Goal: Information Seeking & Learning: Learn about a topic

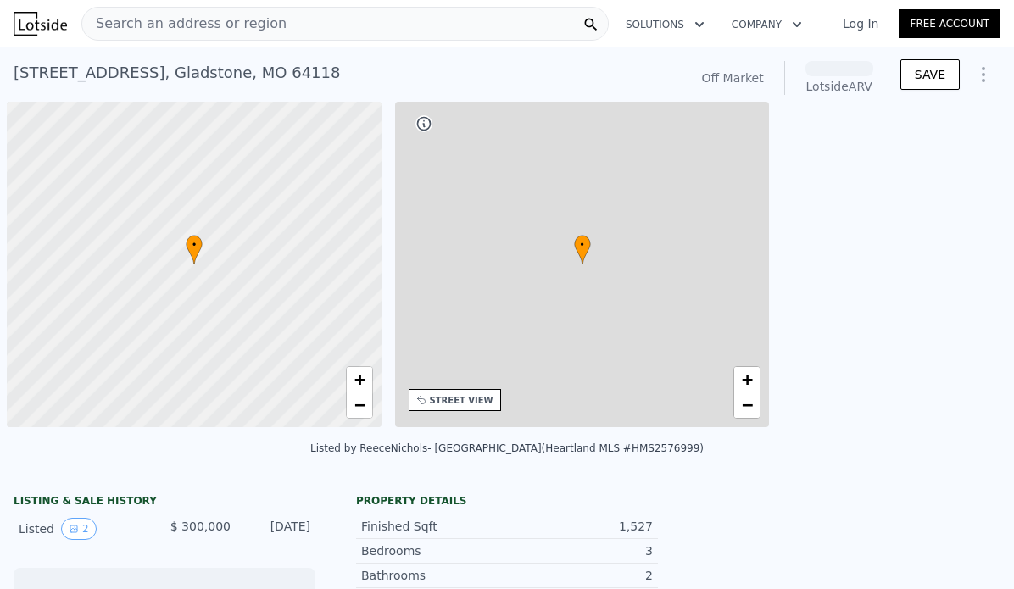
scroll to position [0, 7]
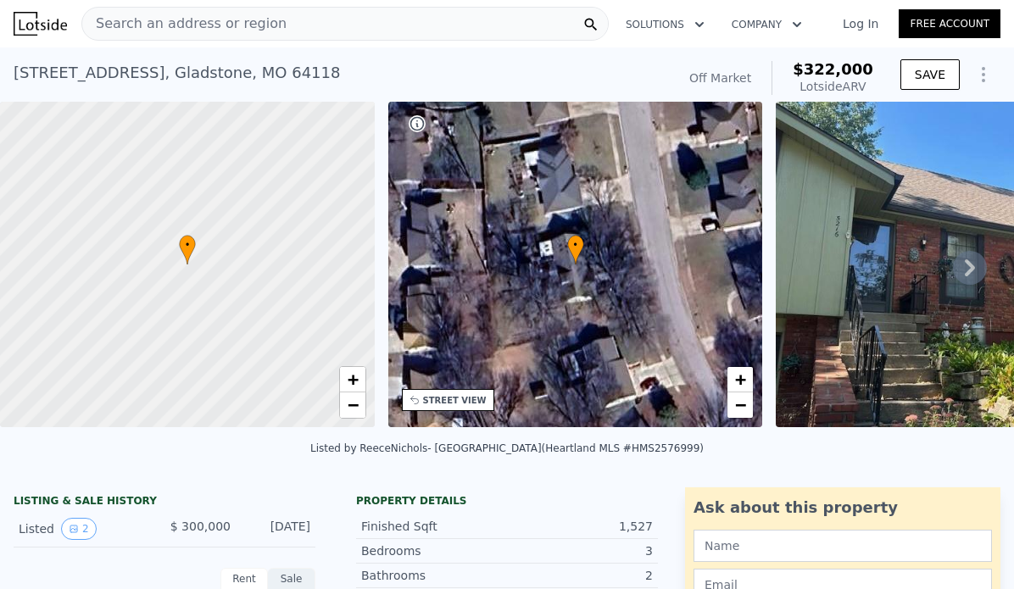
click at [470, 22] on div "Search an address or region" at bounding box center [344, 24] width 527 height 34
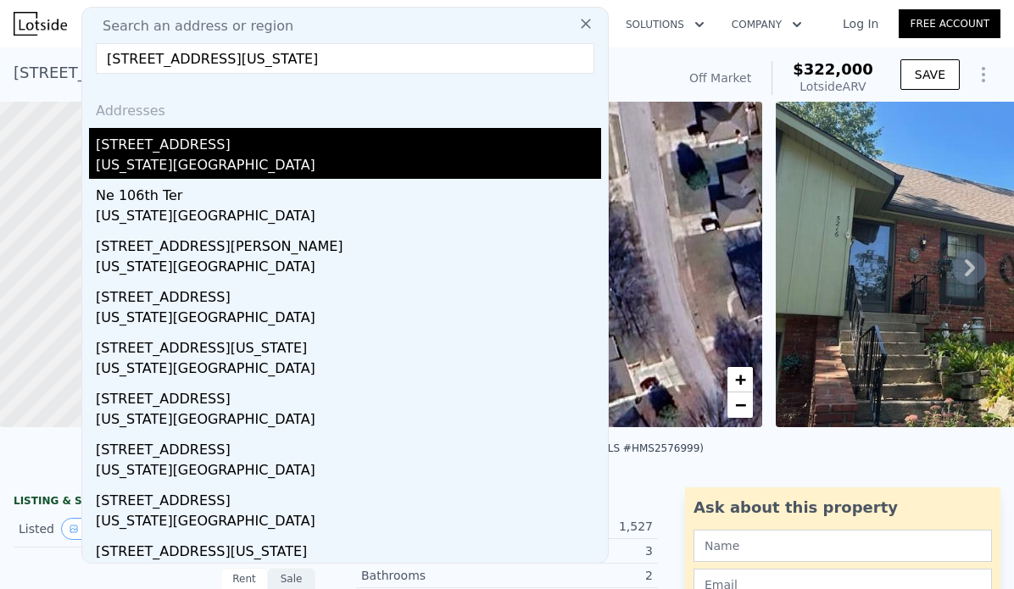
type input "[STREET_ADDRESS][US_STATE]"
click at [282, 142] on div "[STREET_ADDRESS]" at bounding box center [348, 141] width 505 height 27
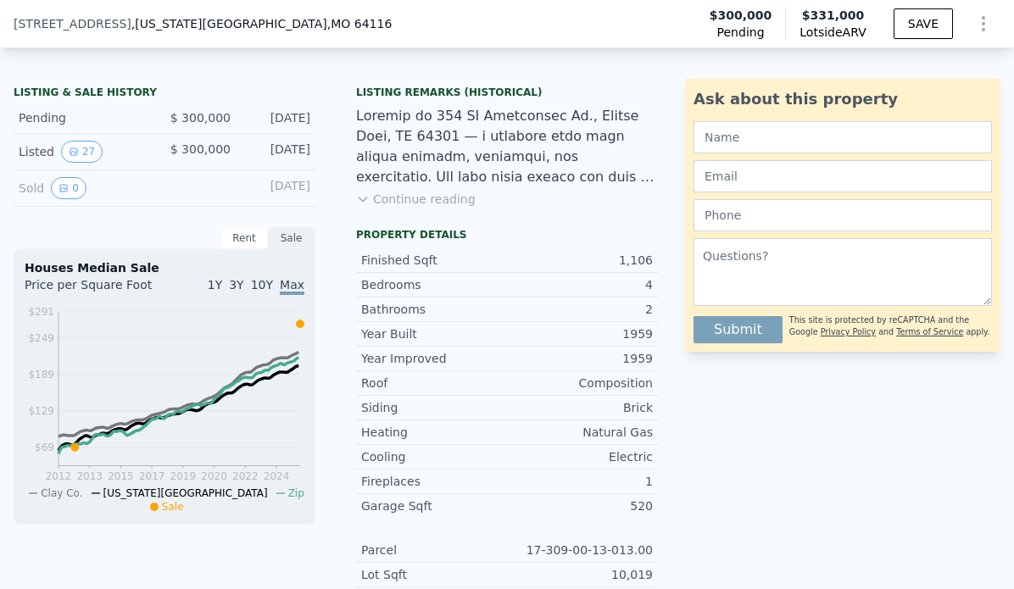
scroll to position [406, 0]
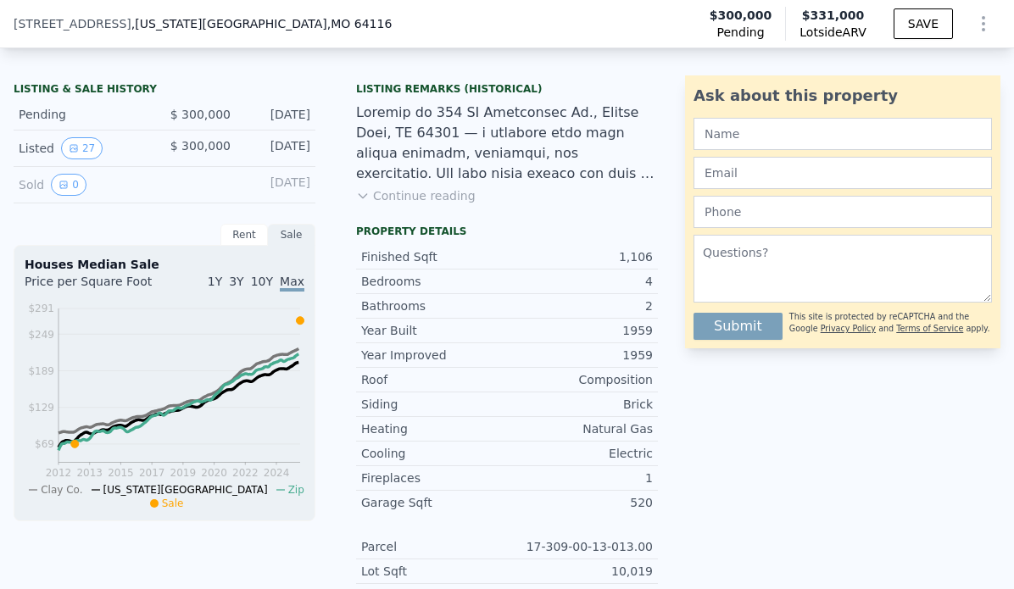
click at [223, 178] on div at bounding box center [197, 185] width 66 height 22
click at [192, 186] on div at bounding box center [197, 185] width 66 height 22
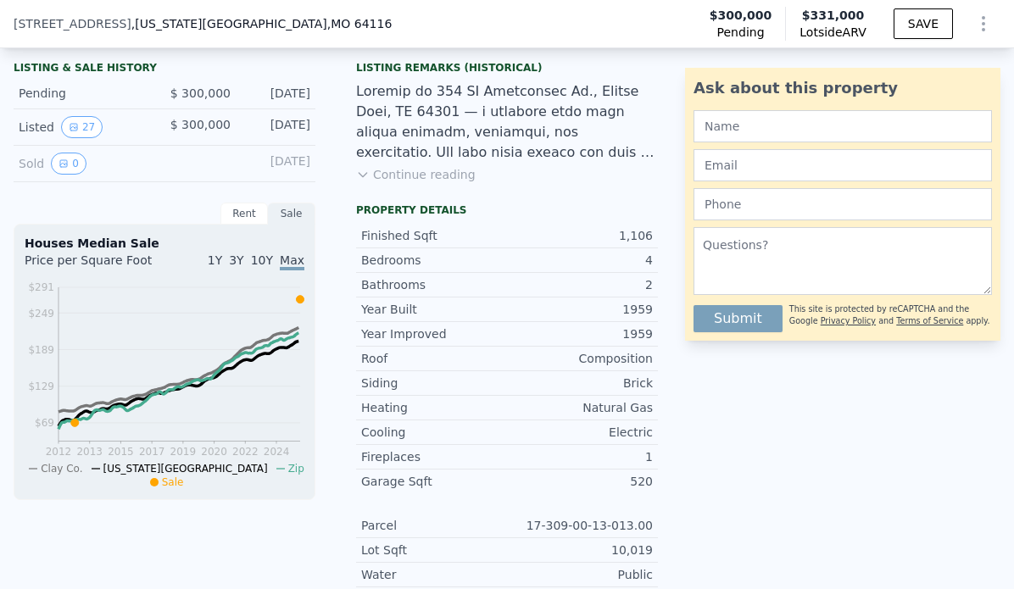
scroll to position [430, 0]
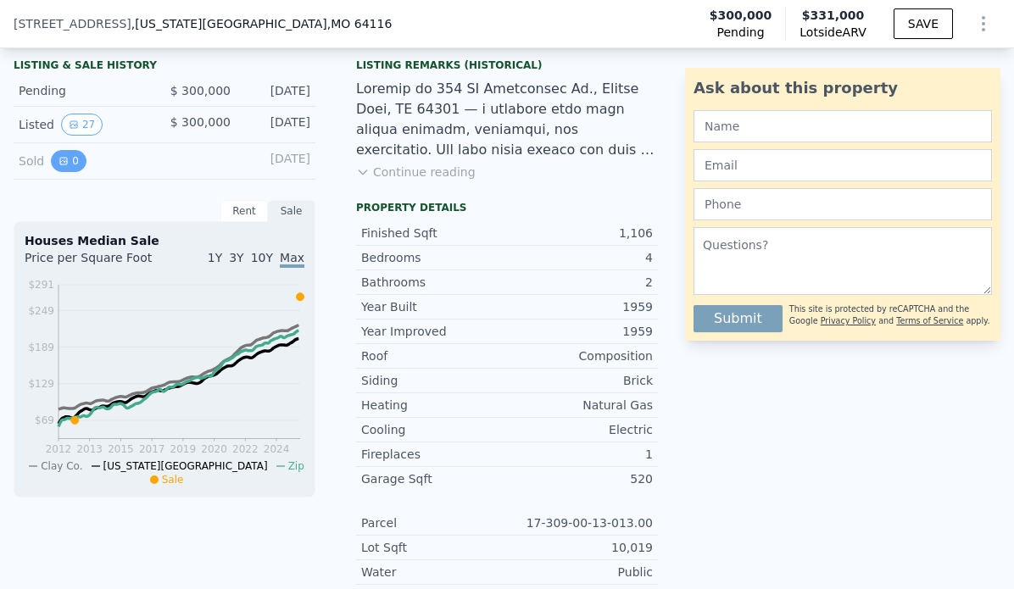
click at [62, 169] on button "0" at bounding box center [69, 161] width 36 height 22
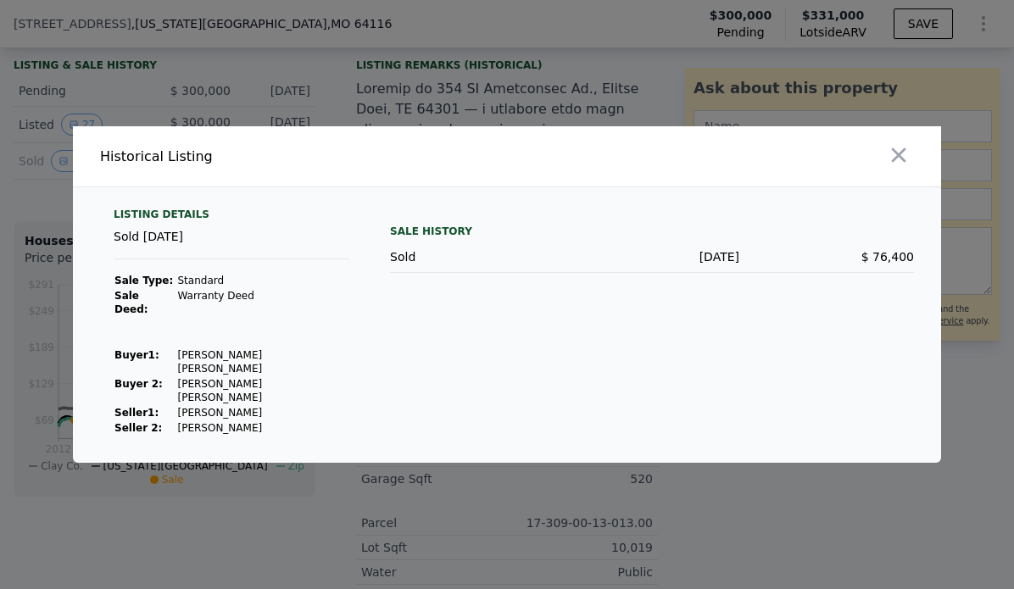
click at [211, 97] on div at bounding box center [507, 294] width 1014 height 589
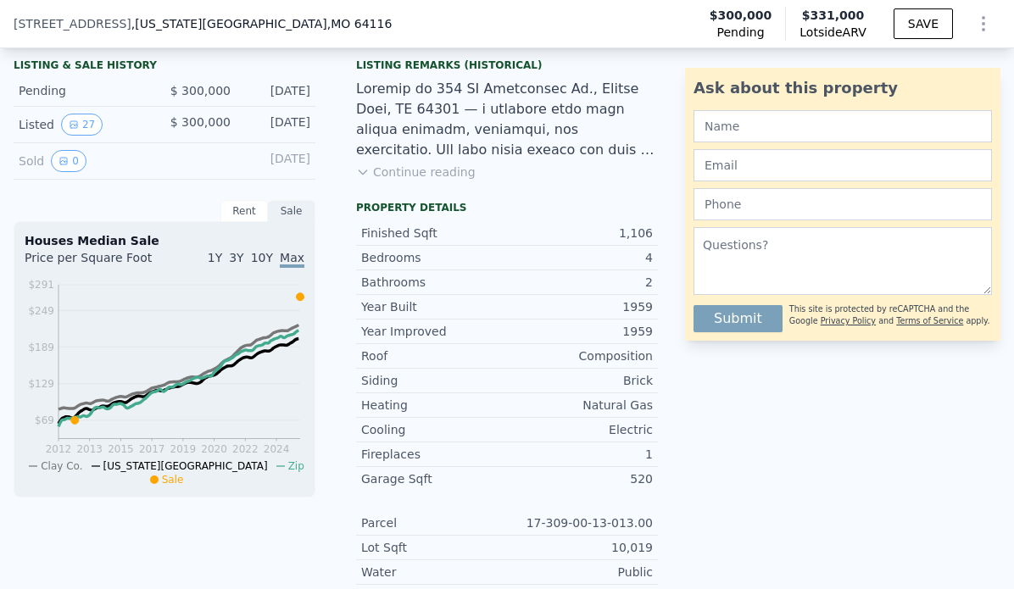
click at [87, 135] on div "Listed 27 $ 300,000 [DATE]" at bounding box center [165, 125] width 302 height 36
click at [79, 121] on button "27" at bounding box center [82, 125] width 42 height 22
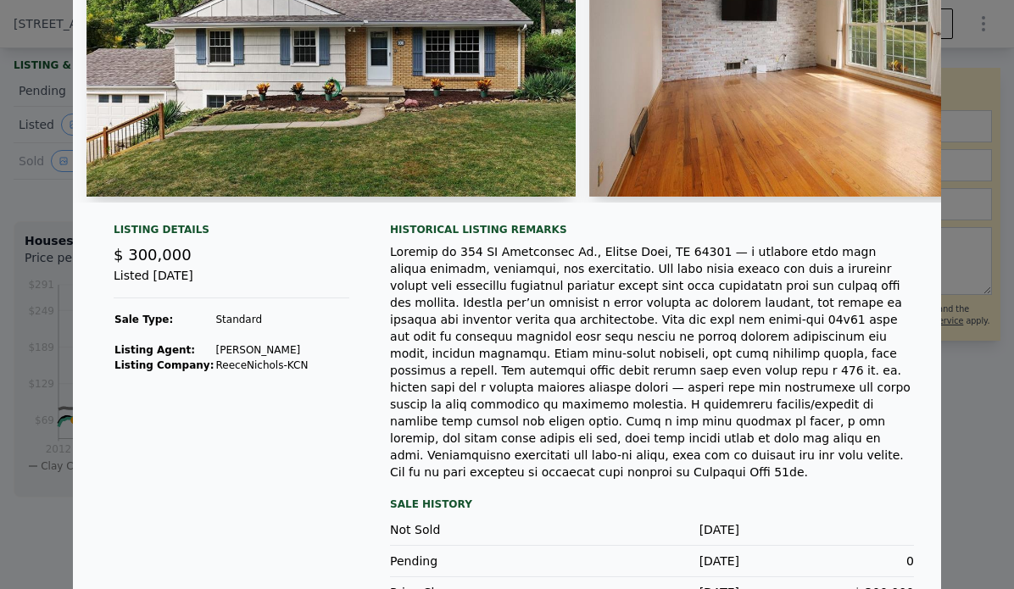
scroll to position [218, 0]
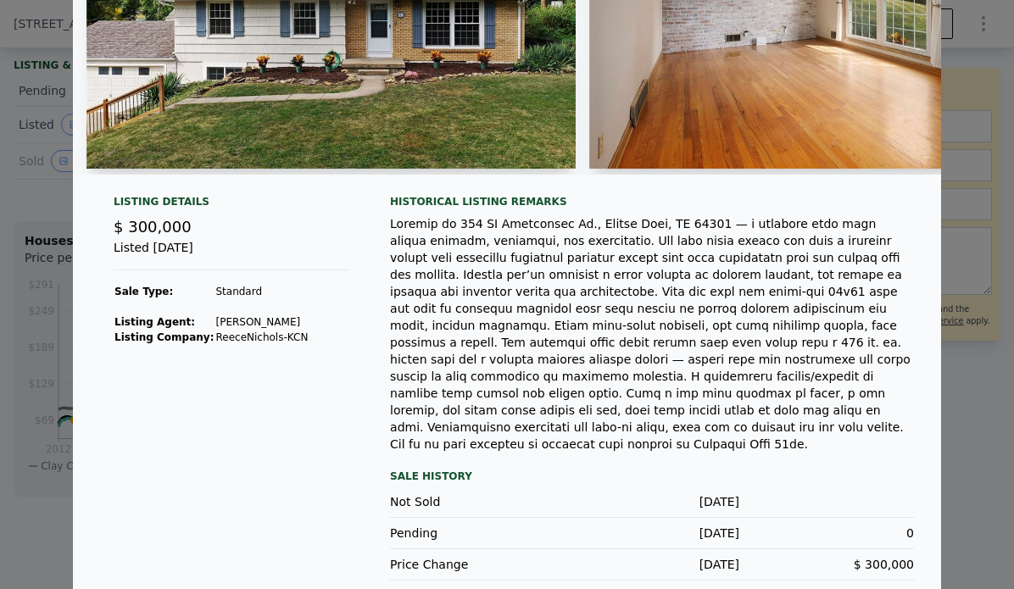
click at [986, 267] on div at bounding box center [507, 294] width 1014 height 589
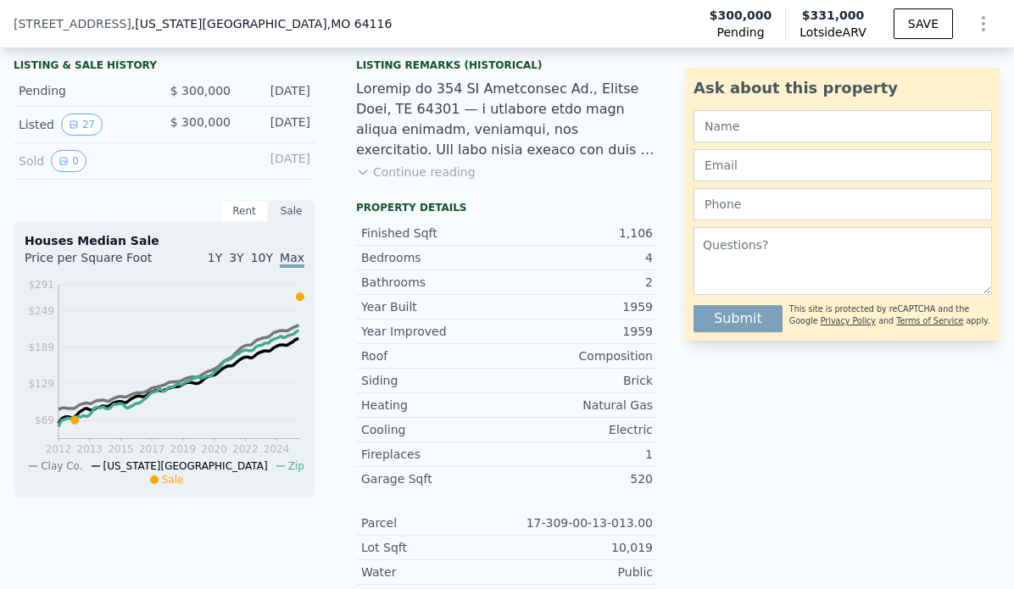
click at [252, 218] on div "Rent" at bounding box center [243, 211] width 47 height 22
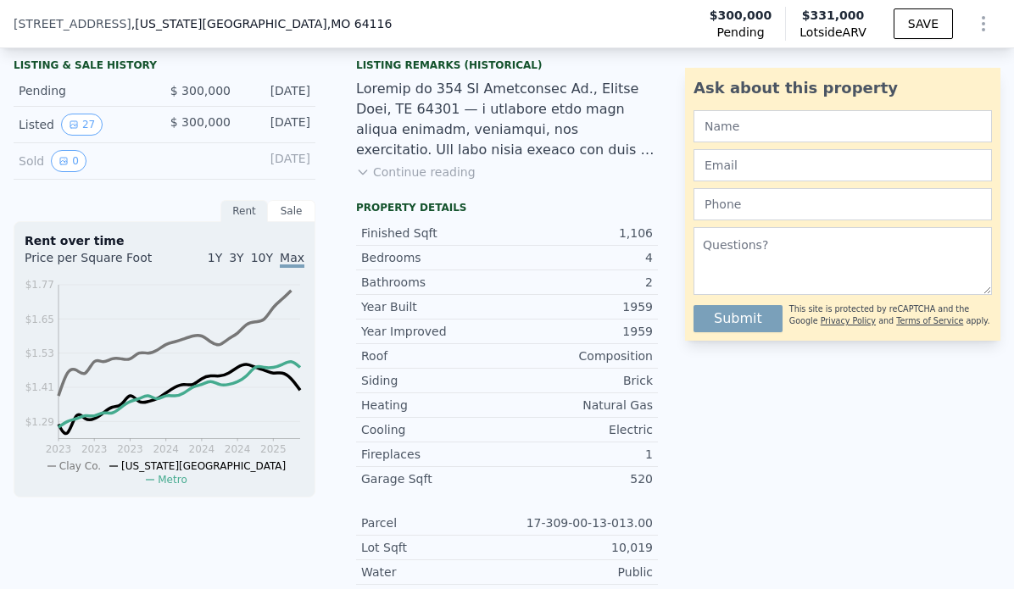
click at [301, 204] on div "Sale" at bounding box center [291, 211] width 47 height 22
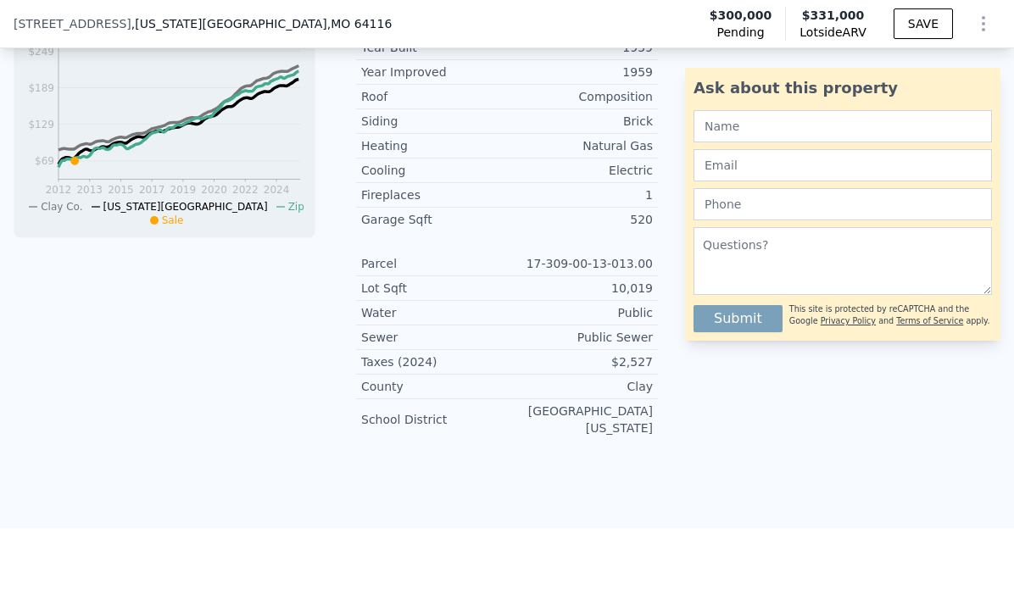
scroll to position [694, 0]
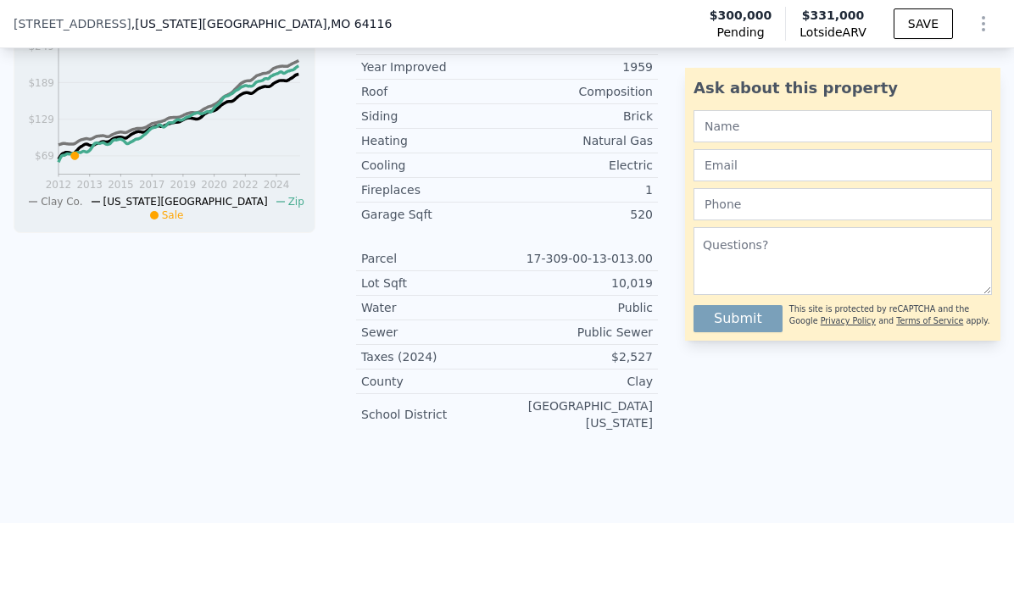
click at [818, 22] on span "$331,000" at bounding box center [832, 15] width 66 height 17
drag, startPoint x: 865, startPoint y: 31, endPoint x: 798, endPoint y: 32, distance: 67.8
click at [798, 32] on div "Lotside ARV $331,000" at bounding box center [835, 24] width 101 height 34
copy span "Lotside ARV"
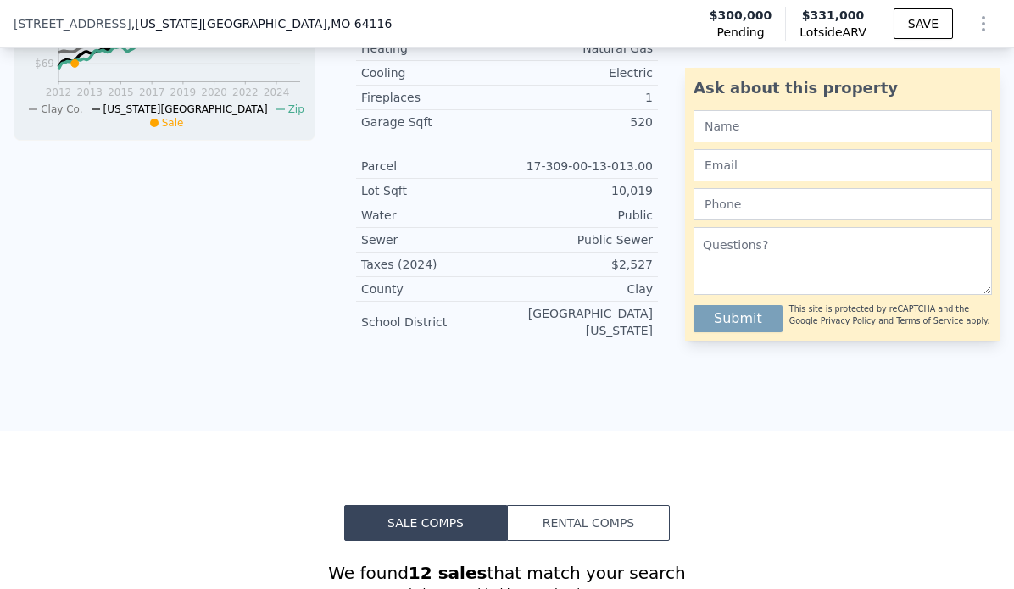
scroll to position [770, 0]
